Goal: Task Accomplishment & Management: Complete application form

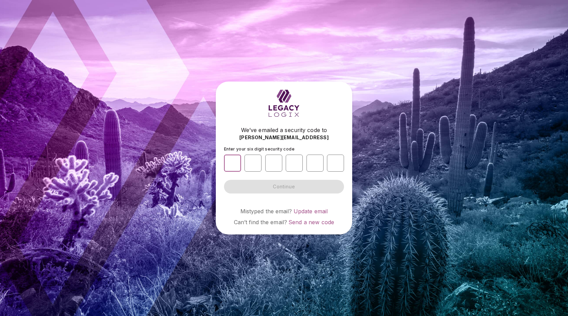
click at [233, 162] on input "number" at bounding box center [232, 162] width 17 height 17
type input "*"
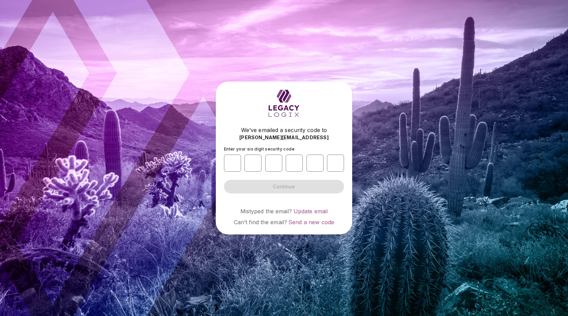
type input "*"
